Goal: Task Accomplishment & Management: Use online tool/utility

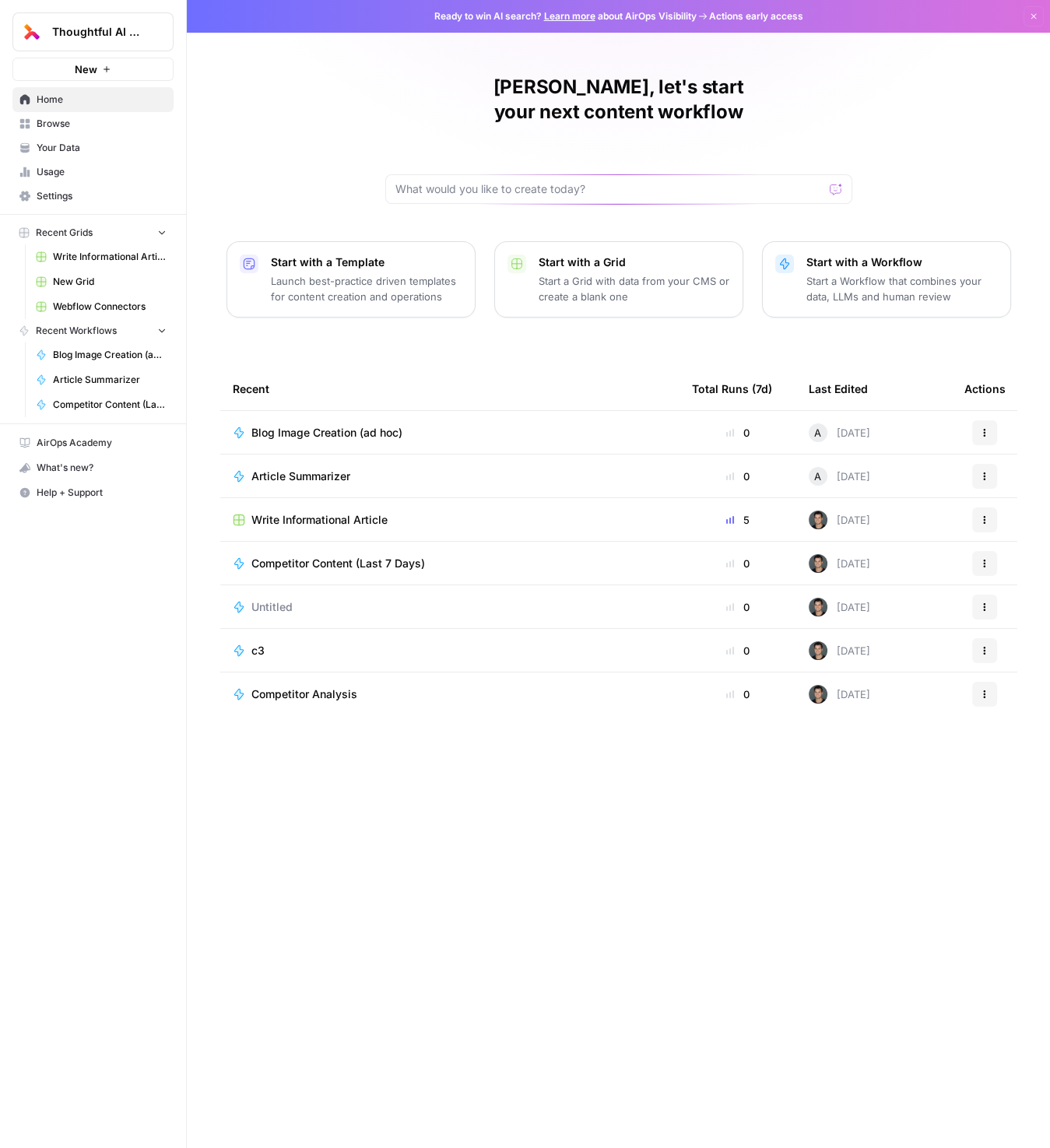
click at [346, 513] on span "Write Informational Article" at bounding box center [320, 520] width 137 height 16
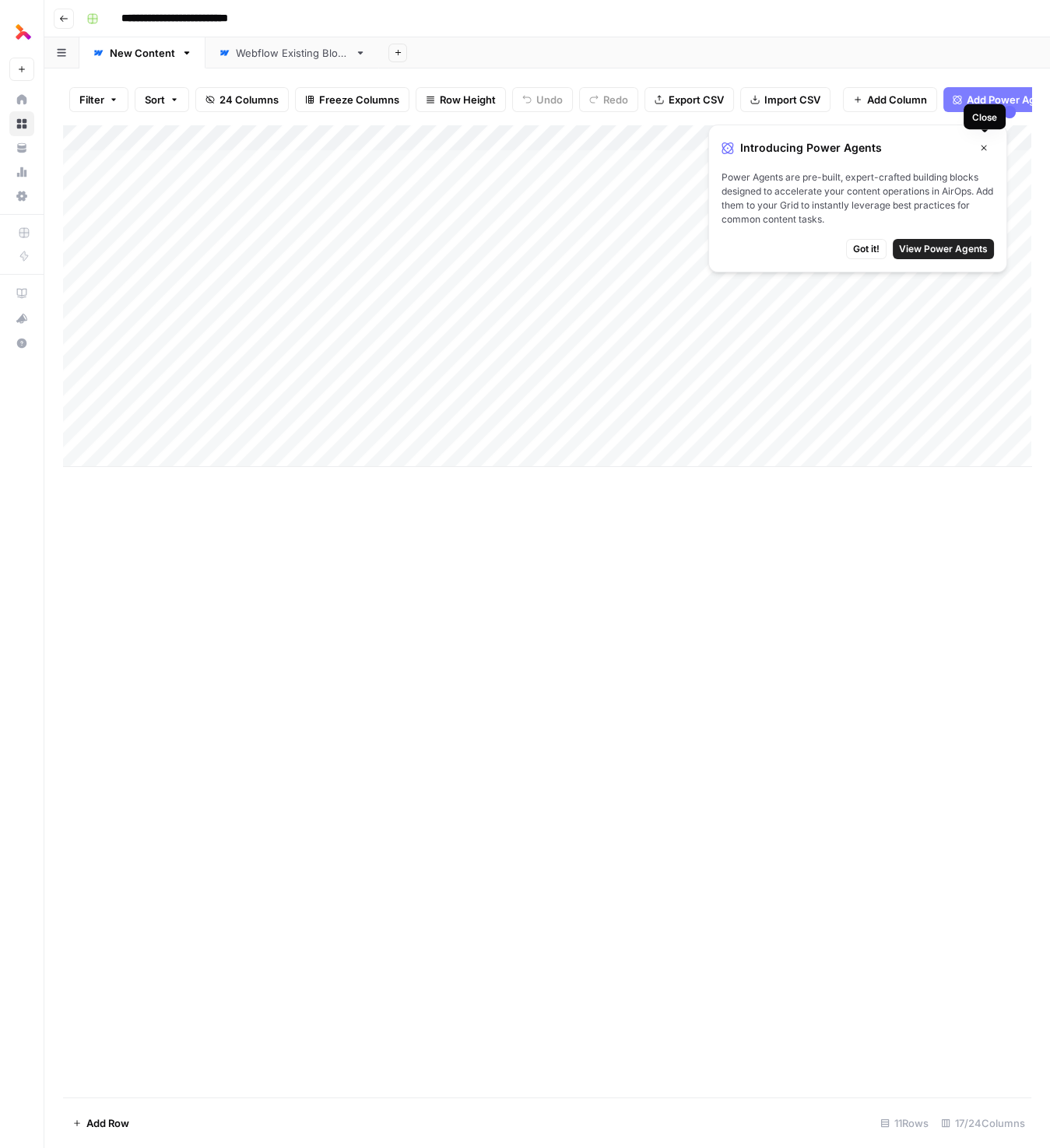
click at [984, 146] on icon "button" at bounding box center [984, 149] width 6 height 6
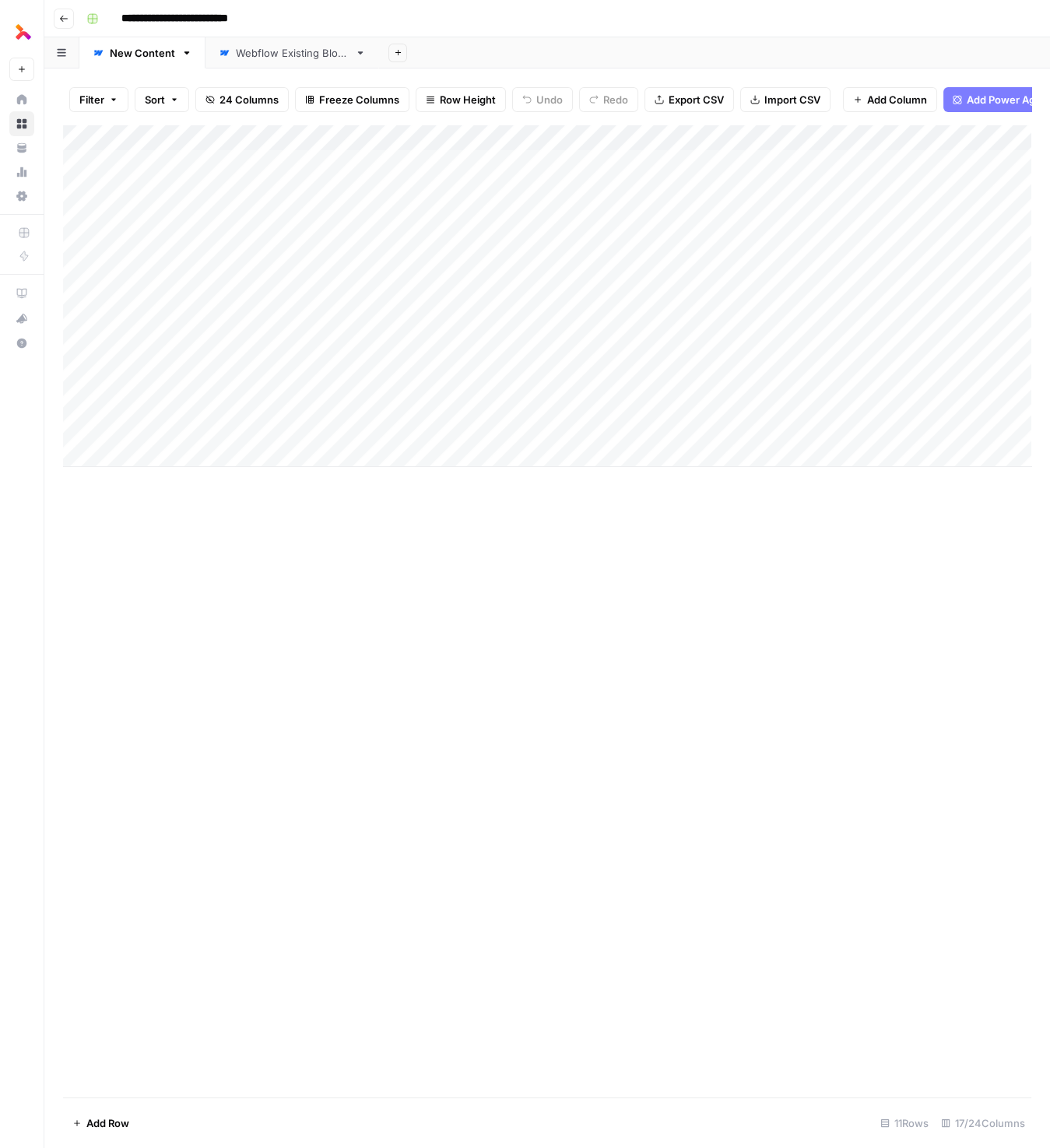
click at [138, 419] on div "Add Column" at bounding box center [547, 296] width 969 height 343
click at [216, 599] on div "Add Column" at bounding box center [547, 611] width 969 height 973
